Goal: Task Accomplishment & Management: Use online tool/utility

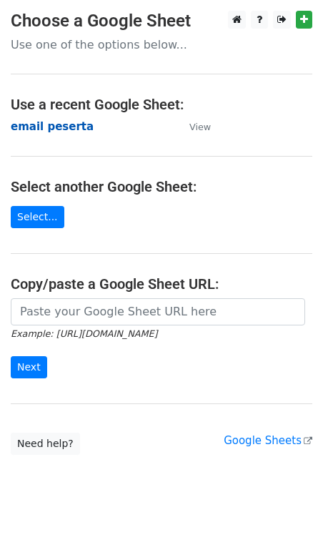
click at [60, 125] on strong "email peserta" at bounding box center [52, 126] width 83 height 13
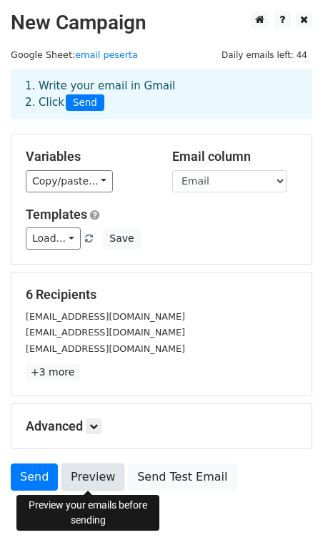
click at [97, 472] on link "Preview" at bounding box center [92, 476] width 63 height 27
click at [84, 475] on link "Preview" at bounding box center [92, 476] width 63 height 27
click at [89, 472] on link "Preview" at bounding box center [92, 476] width 63 height 27
click at [89, 482] on link "Preview" at bounding box center [92, 476] width 63 height 27
click at [84, 476] on link "Preview" at bounding box center [92, 476] width 63 height 27
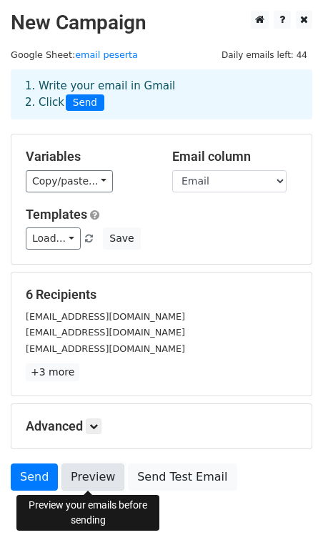
click at [89, 475] on link "Preview" at bounding box center [92, 476] width 63 height 27
click at [95, 477] on link "Preview" at bounding box center [92, 476] width 63 height 27
